Goal: Task Accomplishment & Management: Use online tool/utility

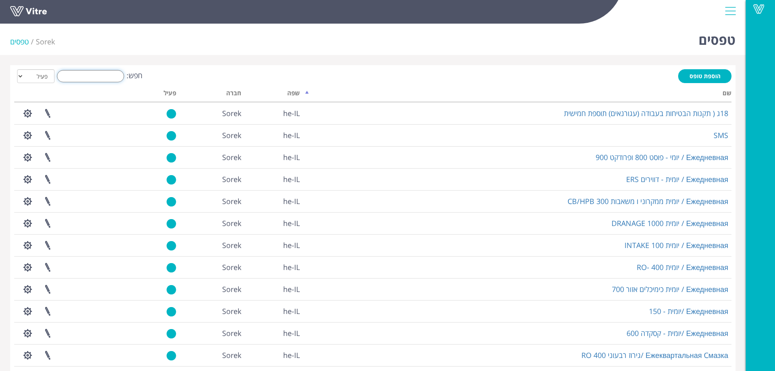
click at [95, 79] on input "חפש:" at bounding box center [90, 76] width 67 height 12
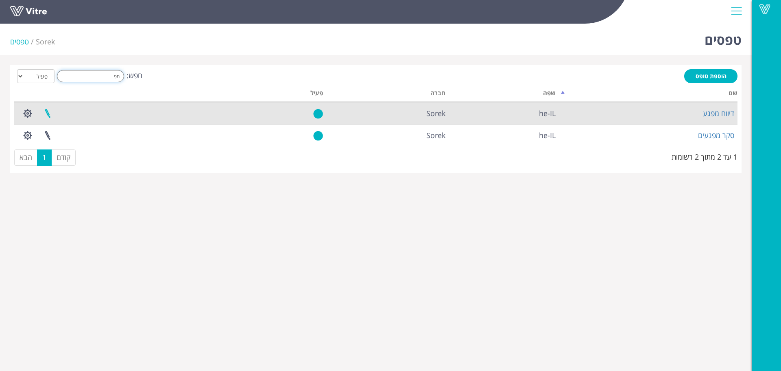
type input "מפ"
click at [48, 112] on link at bounding box center [47, 114] width 20 height 22
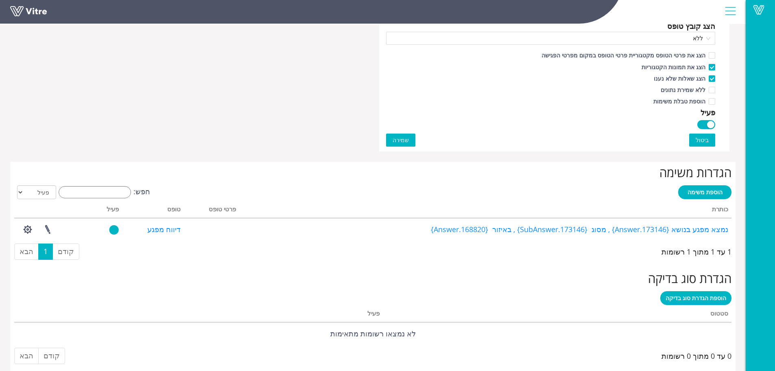
scroll to position [593, 0]
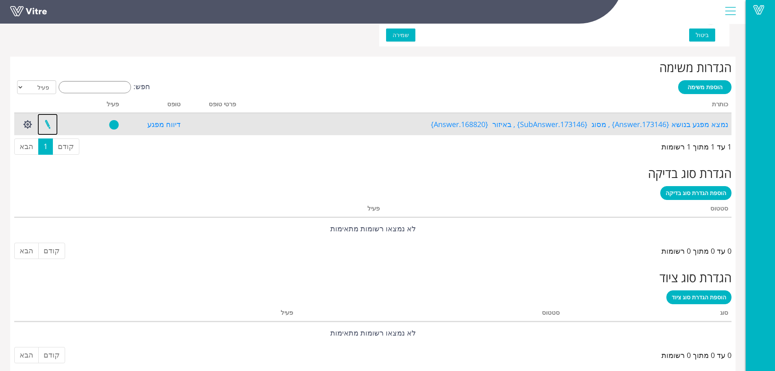
click at [48, 123] on link at bounding box center [47, 125] width 20 height 22
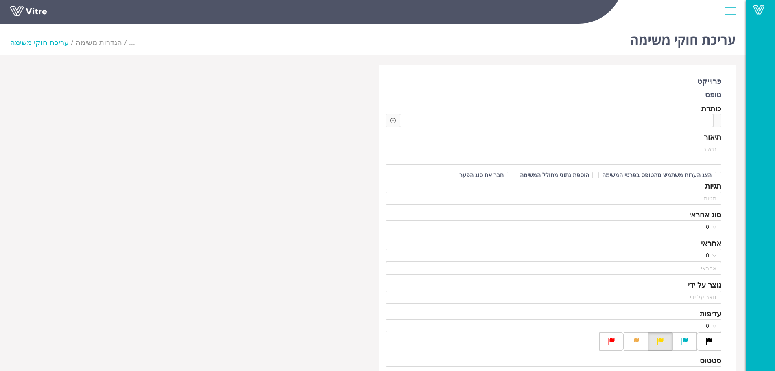
type input "[PERSON_NAME]"
checkbox input "true"
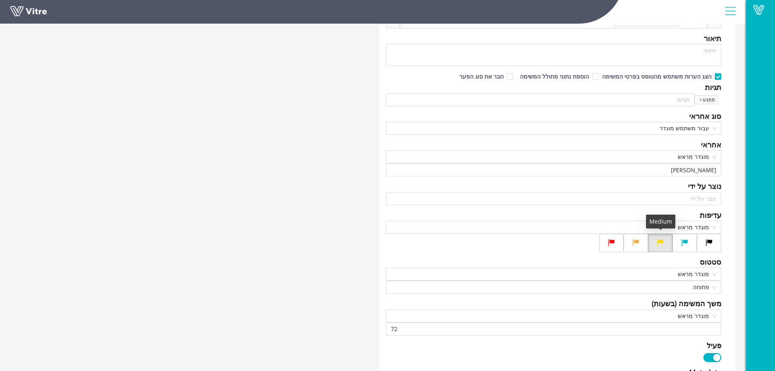
scroll to position [122, 0]
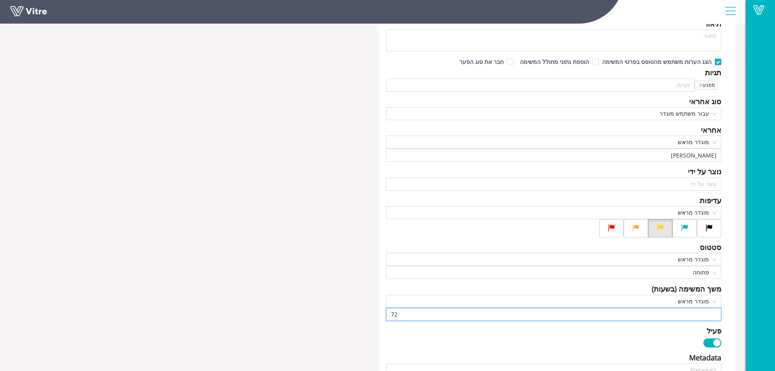
drag, startPoint x: 406, startPoint y: 311, endPoint x: 382, endPoint y: 315, distance: 24.3
click at [382, 315] on div "פרוייקט טופס דיווח מפגע כותרת נמצא מפגע בנושא Answer-8 באיזה סוג אירוע בטיחותי …" at bounding box center [557, 338] width 357 height 790
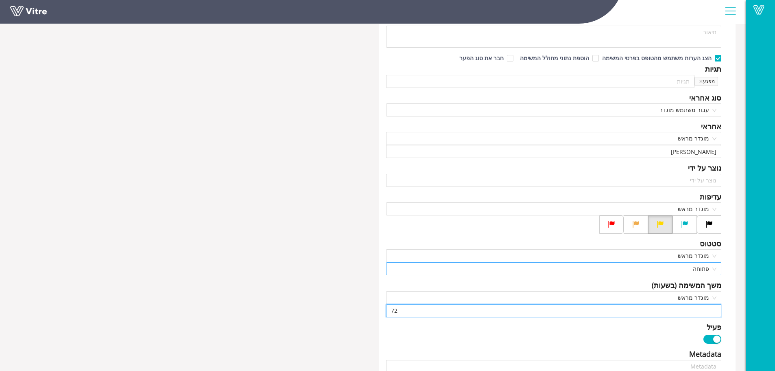
scroll to position [119, 0]
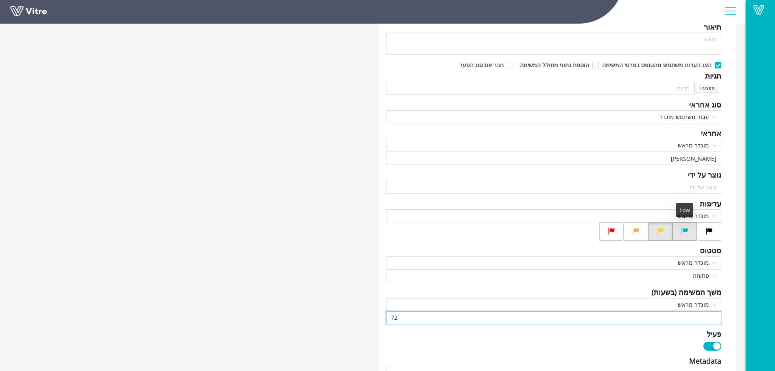
click at [688, 227] on icon at bounding box center [684, 230] width 7 height 7
click at [0, 0] on input "radio" at bounding box center [0, 0] width 0 height 0
type input "168"
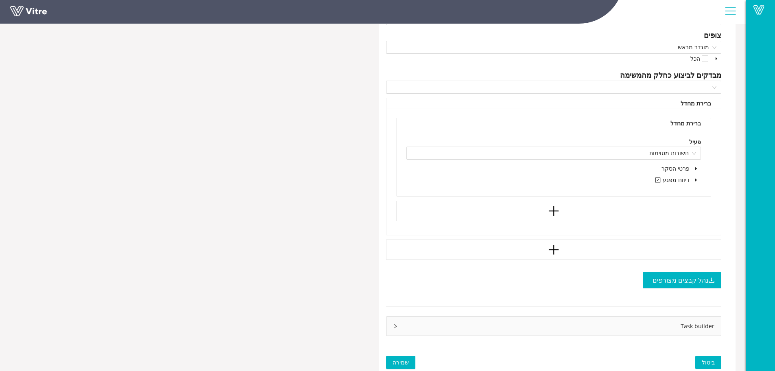
scroll to position [485, 0]
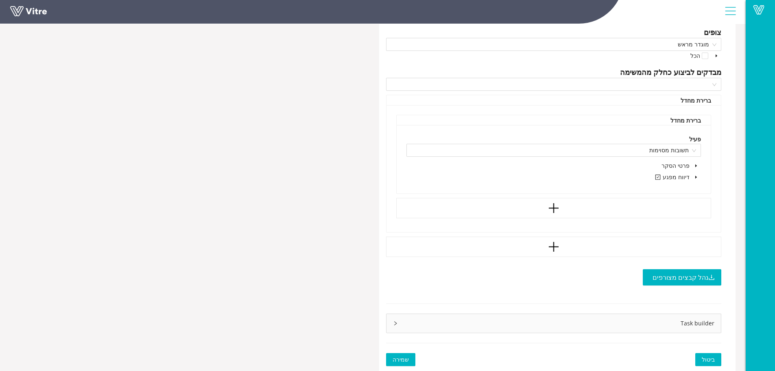
click at [393, 357] on span "שמירה" at bounding box center [401, 359] width 16 height 9
